Goal: Check status: Check status

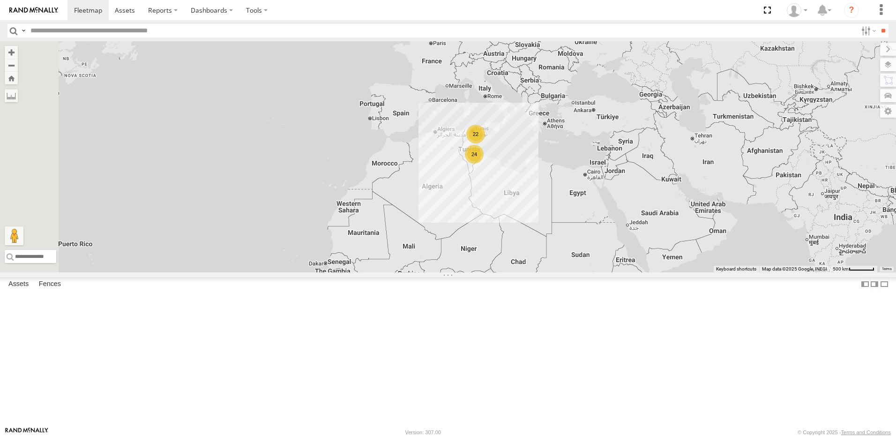
click at [485, 143] on div "22" at bounding box center [475, 134] width 19 height 19
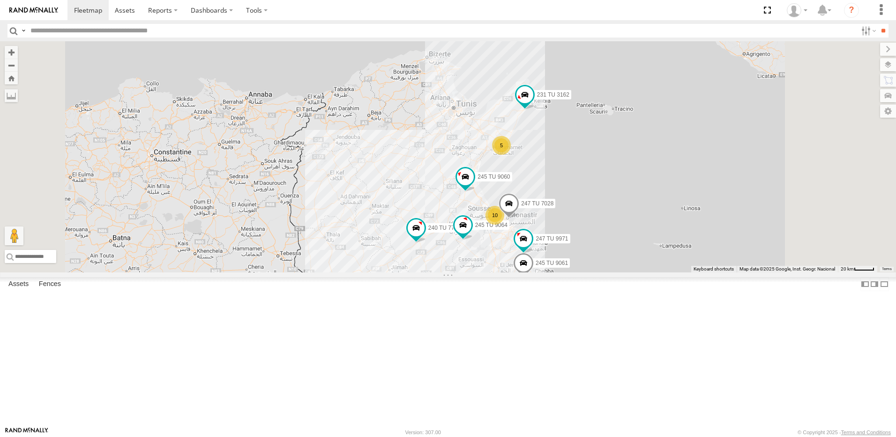
click at [504, 224] on div "10" at bounding box center [494, 215] width 19 height 19
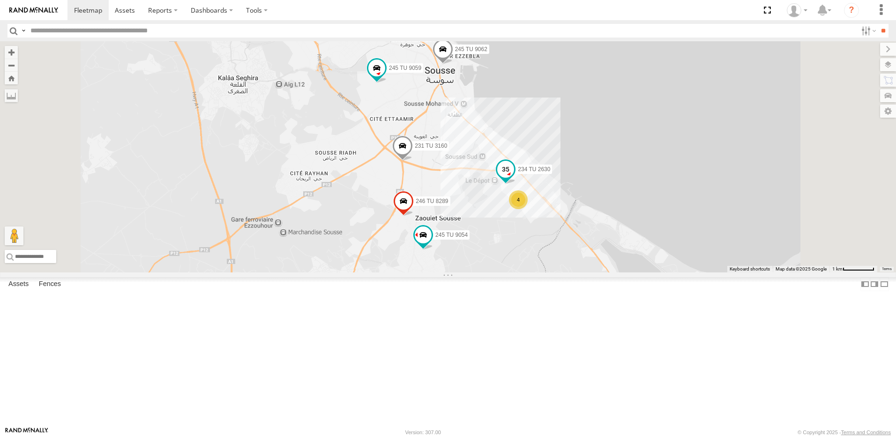
click at [514, 178] on span at bounding box center [505, 169] width 17 height 17
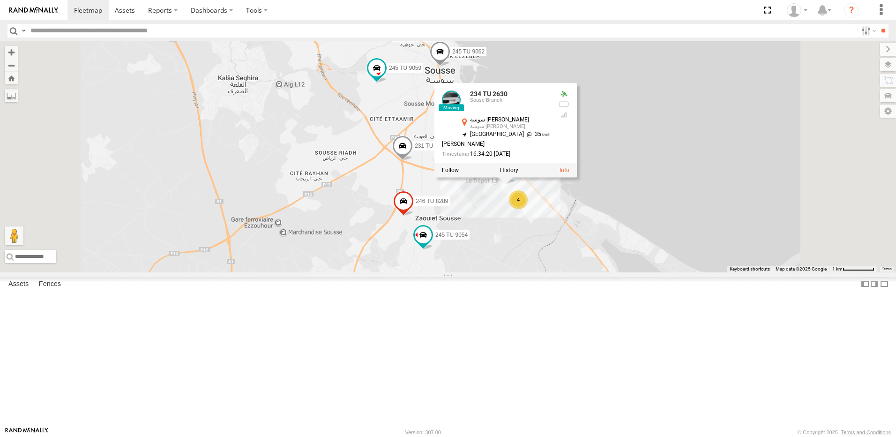
click at [608, 272] on div "247 TU 7028 245 TU 9061 245 TU 9060 231 TU 3162 240 TU 779 247 TU 9971 245 TU 9…" at bounding box center [448, 156] width 896 height 231
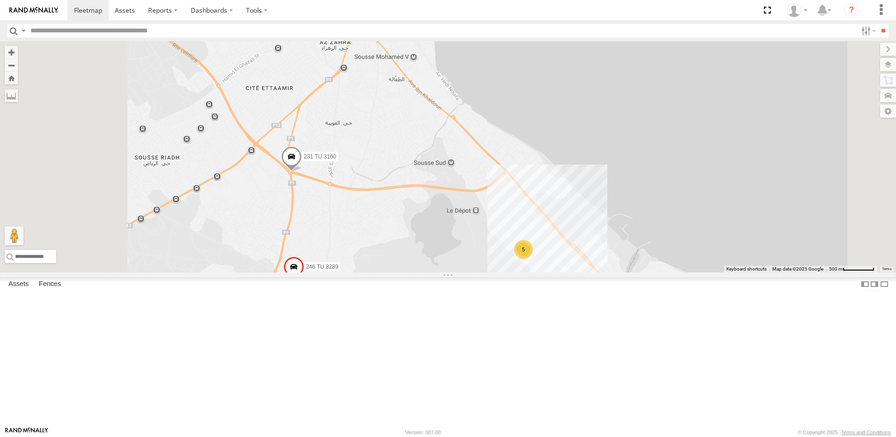
drag, startPoint x: 518, startPoint y: 312, endPoint x: 537, endPoint y: 371, distance: 62.7
click at [537, 272] on div "247 TU 7028 245 TU 9061 245 TU 9060 231 TU 3162 240 TU 779 247 TU 9971 245 TU 9…" at bounding box center [448, 156] width 896 height 231
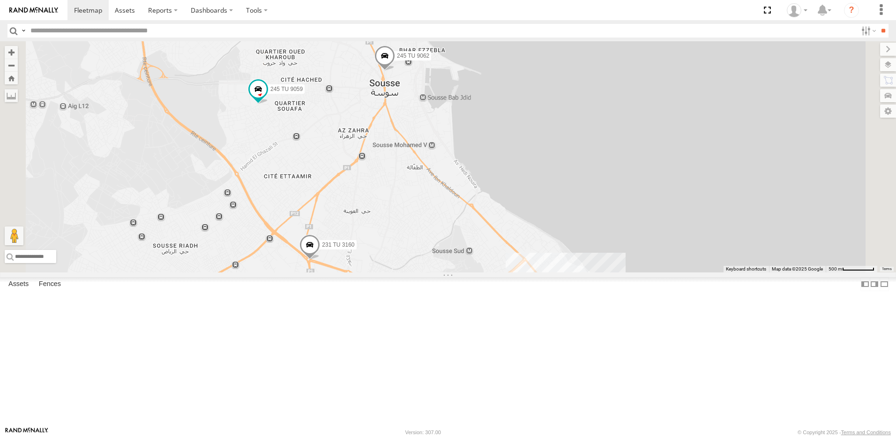
drag, startPoint x: 526, startPoint y: 209, endPoint x: 525, endPoint y: 238, distance: 29.6
click at [525, 238] on div "247 TU 7028 245 TU 9061 245 TU 9060 231 TU 3162 240 TU 779 247 TU 9971 245 TU 9…" at bounding box center [448, 156] width 896 height 231
drag, startPoint x: 547, startPoint y: 312, endPoint x: 493, endPoint y: 175, distance: 147.9
click at [493, 175] on div "247 TU 7028 245 TU 9061 245 TU 9060 231 TU 3162 240 TU 779 247 TU 9971 245 TU 9…" at bounding box center [448, 156] width 896 height 231
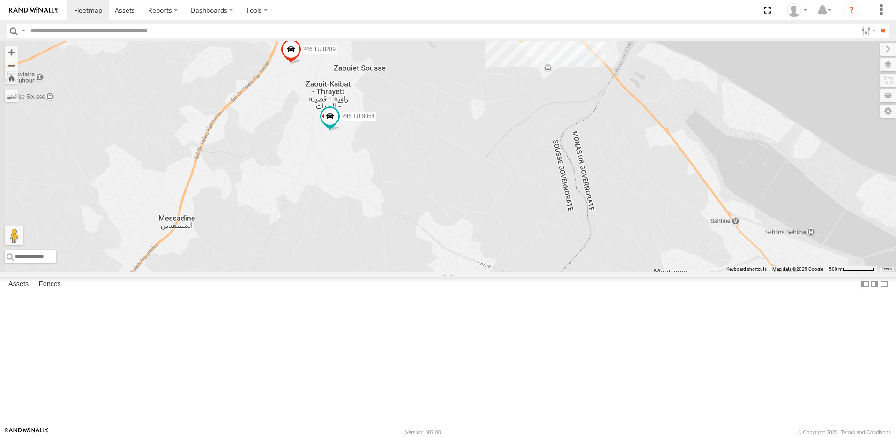
drag, startPoint x: 463, startPoint y: 163, endPoint x: 624, endPoint y: 340, distance: 239.7
click at [624, 272] on div "247 TU 7028 245 TU 9061 245 TU 9060 231 TU 3162 240 TU 779 247 TU 9971 245 TU 9…" at bounding box center [448, 156] width 896 height 231
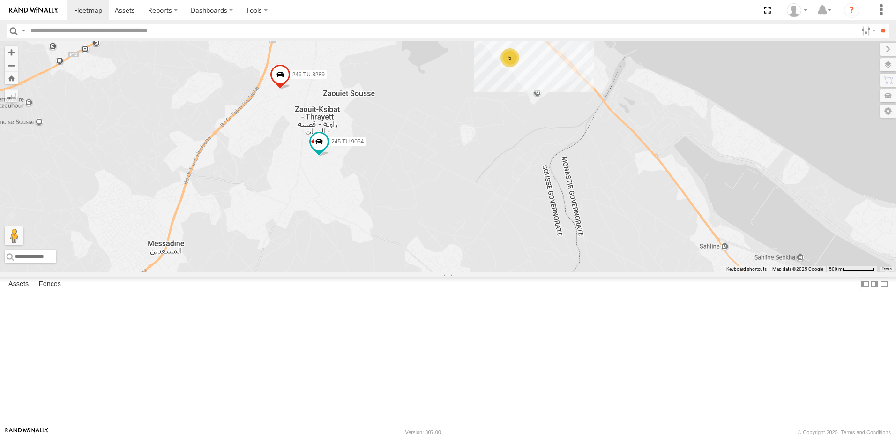
drag, startPoint x: 609, startPoint y: 191, endPoint x: 578, endPoint y: 270, distance: 84.7
click at [578, 270] on div "247 TU 7028 245 TU 9061 245 TU 9060 231 TU 3162 240 TU 779 247 TU 9971 245 TU 9…" at bounding box center [448, 156] width 896 height 231
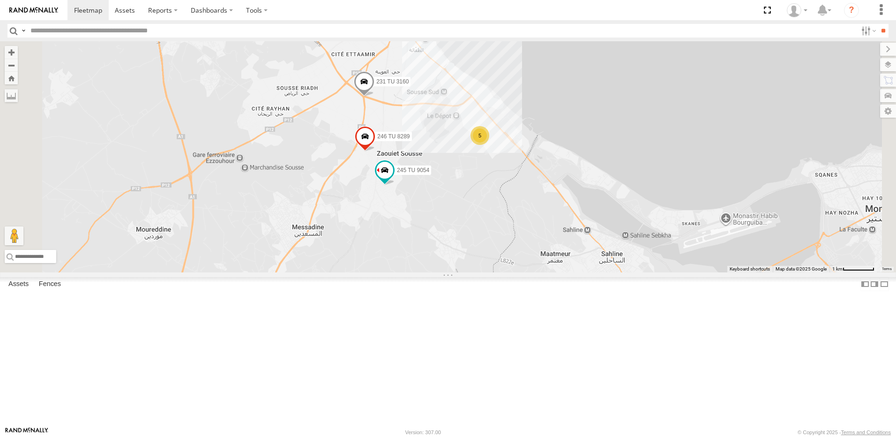
click at [489, 145] on div "5" at bounding box center [479, 135] width 19 height 19
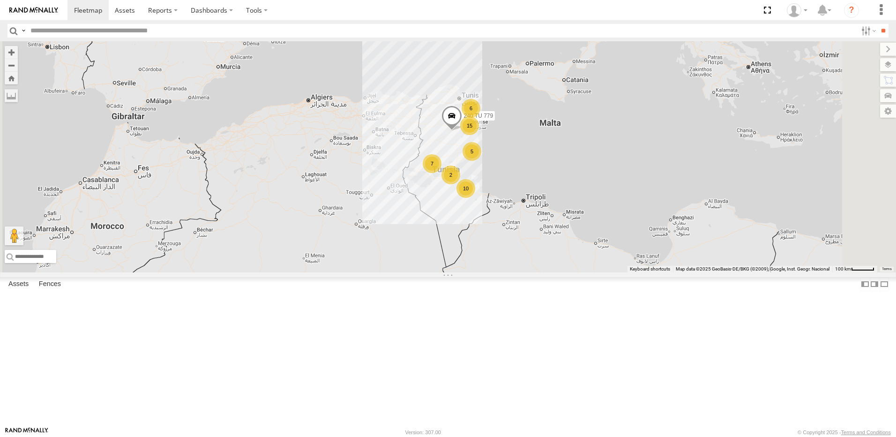
click at [479, 135] on div "15" at bounding box center [469, 125] width 19 height 19
